Goal: Task Accomplishment & Management: Use online tool/utility

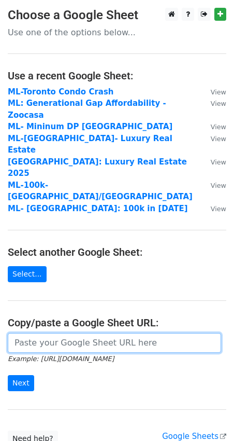
click at [95, 333] on input "url" at bounding box center [115, 343] width 214 height 20
paste input "[URL][DOMAIN_NAME]"
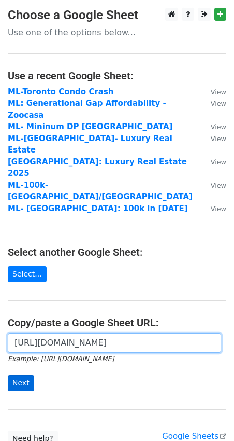
type input "[URL][DOMAIN_NAME]"
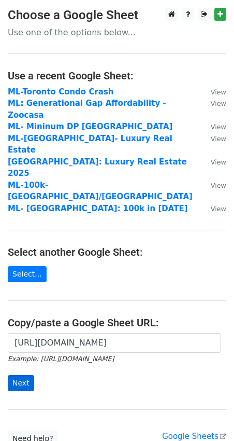
scroll to position [0, 0]
click at [17, 375] on input "Next" at bounding box center [21, 383] width 26 height 16
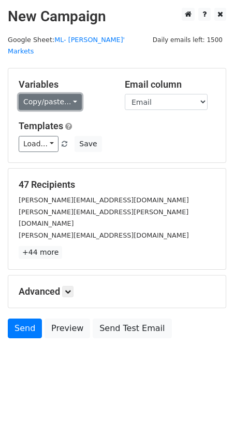
click at [60, 94] on link "Copy/paste..." at bounding box center [50, 102] width 63 height 16
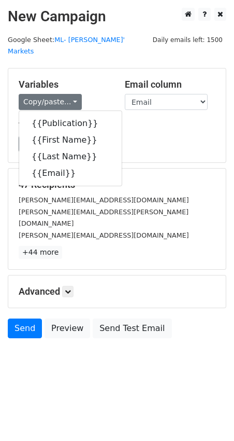
click at [138, 136] on div "Load... No templates saved Save" at bounding box center [117, 144] width 213 height 16
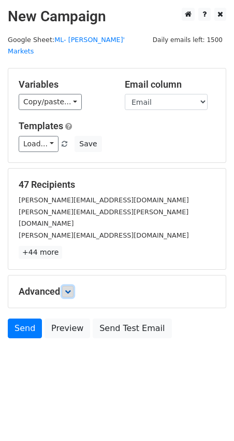
click at [74, 286] on link at bounding box center [67, 291] width 11 height 11
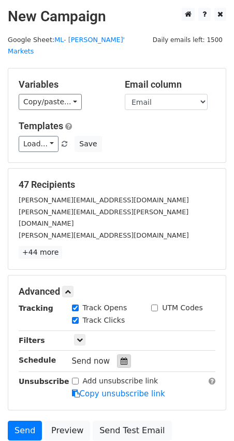
click at [122, 357] on icon at bounding box center [124, 360] width 7 height 7
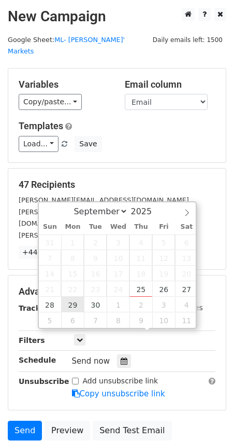
type input "2025-09-29 12:00"
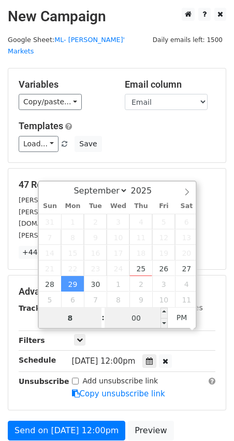
type input "8"
type input "2025-09-29 20:00"
type input "08"
click at [133, 314] on input "00" at bounding box center [136, 317] width 63 height 21
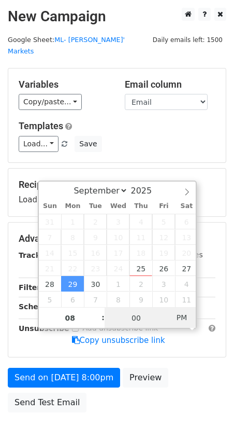
type input "2025-09-29 08:00"
click at [188, 315] on span "AM" at bounding box center [182, 317] width 29 height 21
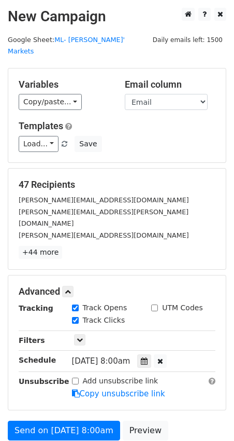
click at [224, 275] on div "Advanced Tracking Track Opens UTM Codes Track Clicks Filters Only include sprea…" at bounding box center [117, 342] width 218 height 134
click at [148, 357] on icon at bounding box center [144, 360] width 7 height 7
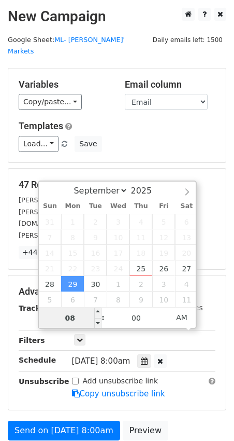
click at [76, 322] on input "08" at bounding box center [70, 317] width 63 height 21
type input "9"
type input "2025-09-29 09:00"
click at [217, 276] on div "Advanced Tracking Track Opens UTM Codes Track Clicks Filters Only include sprea…" at bounding box center [117, 342] width 218 height 134
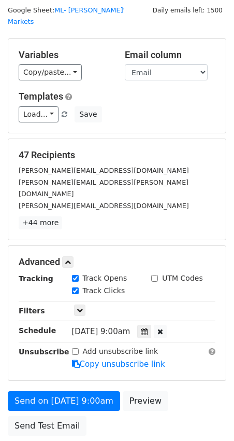
scroll to position [30, 0]
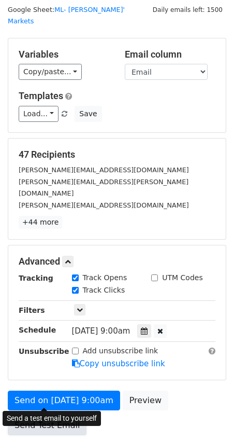
click at [49, 415] on link "Send Test Email" at bounding box center [47, 425] width 79 height 20
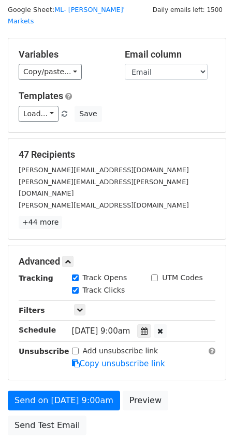
scroll to position [84, 0]
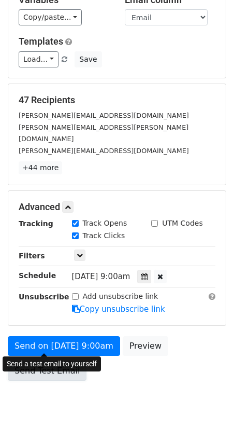
click at [43, 361] on link "Send Test Email" at bounding box center [47, 371] width 79 height 20
click at [45, 361] on link "Send Test Email" at bounding box center [47, 371] width 79 height 20
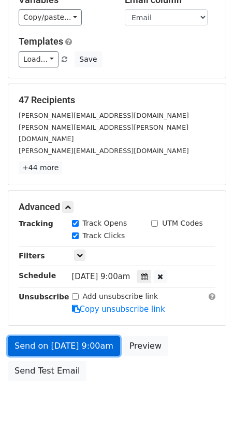
click at [40, 336] on link "Send on Sep 29 at 9:00am" at bounding box center [64, 346] width 112 height 20
